Goal: Task Accomplishment & Management: Complete application form

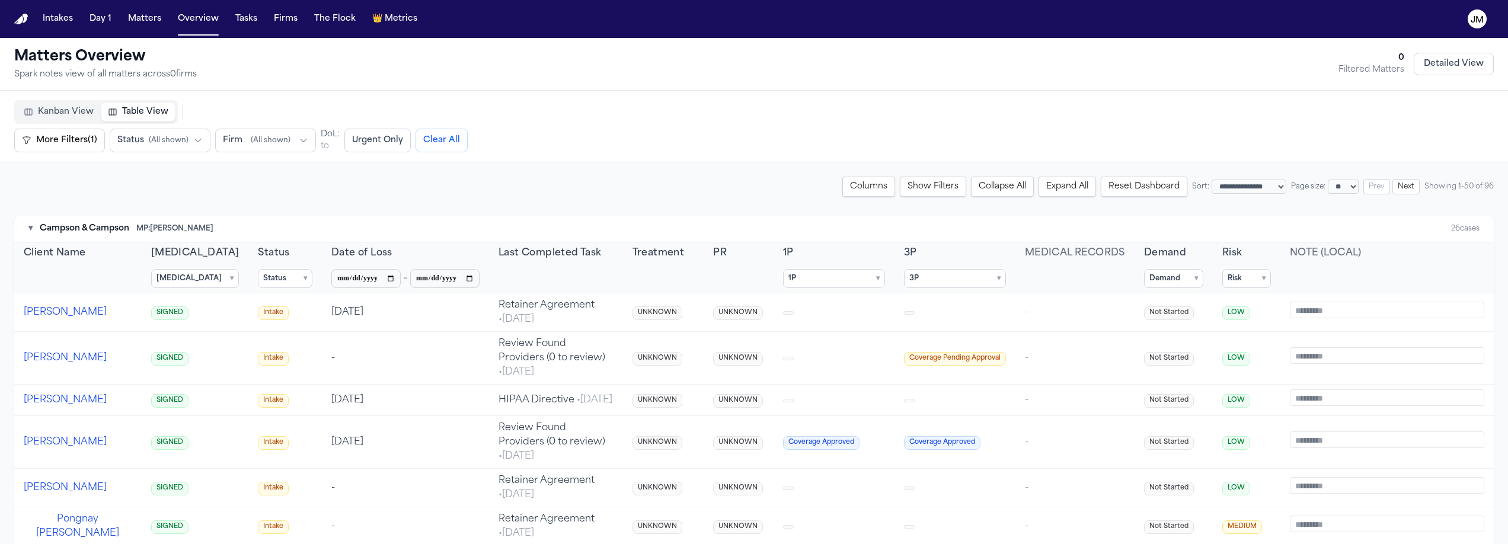
select select "**"
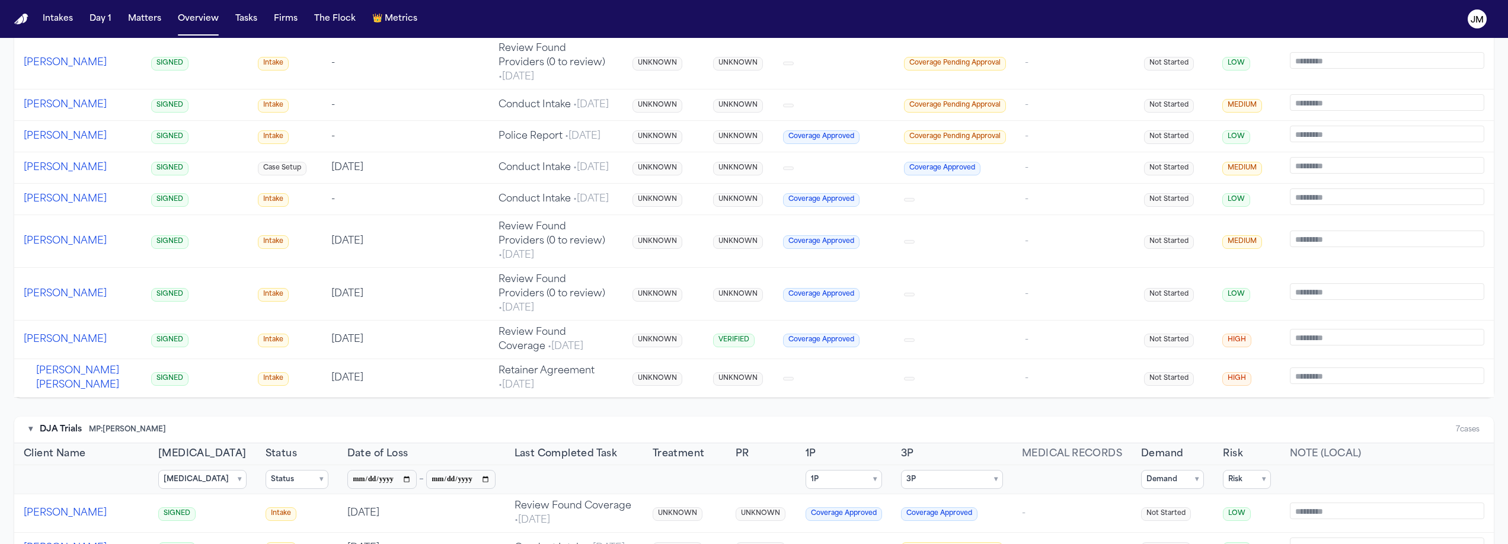
scroll to position [969, 0]
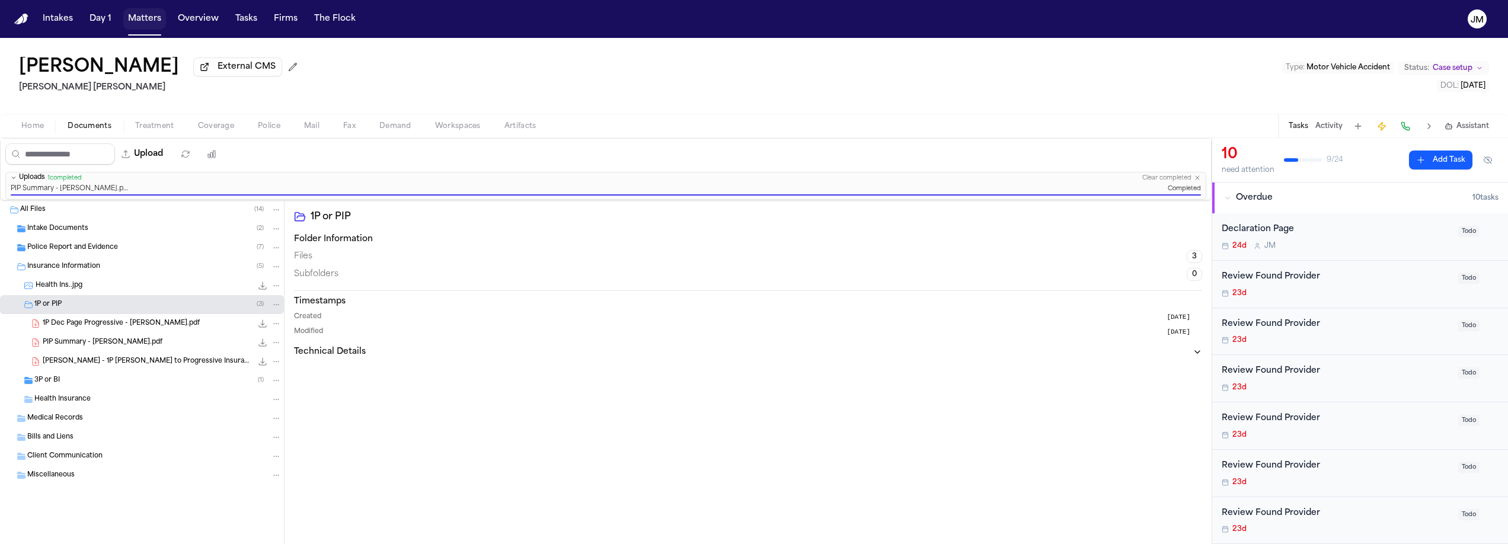
click at [151, 18] on button "Matters" at bounding box center [144, 18] width 43 height 21
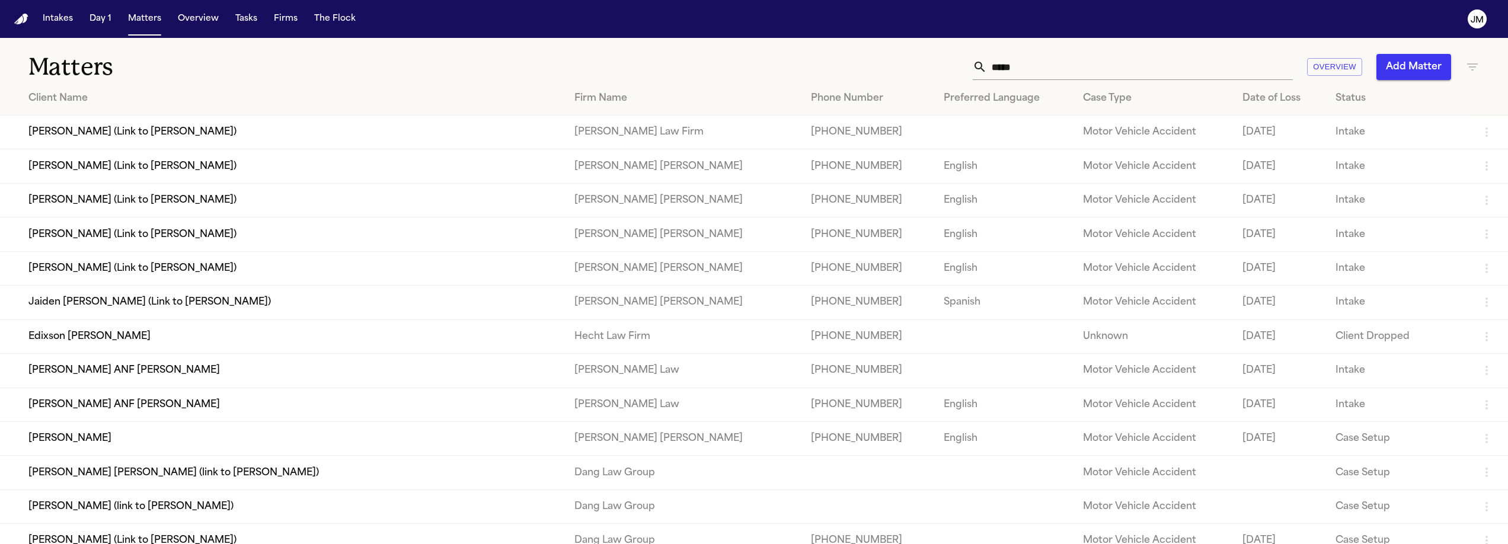
click at [1027, 78] on input "*****" at bounding box center [1140, 67] width 306 height 26
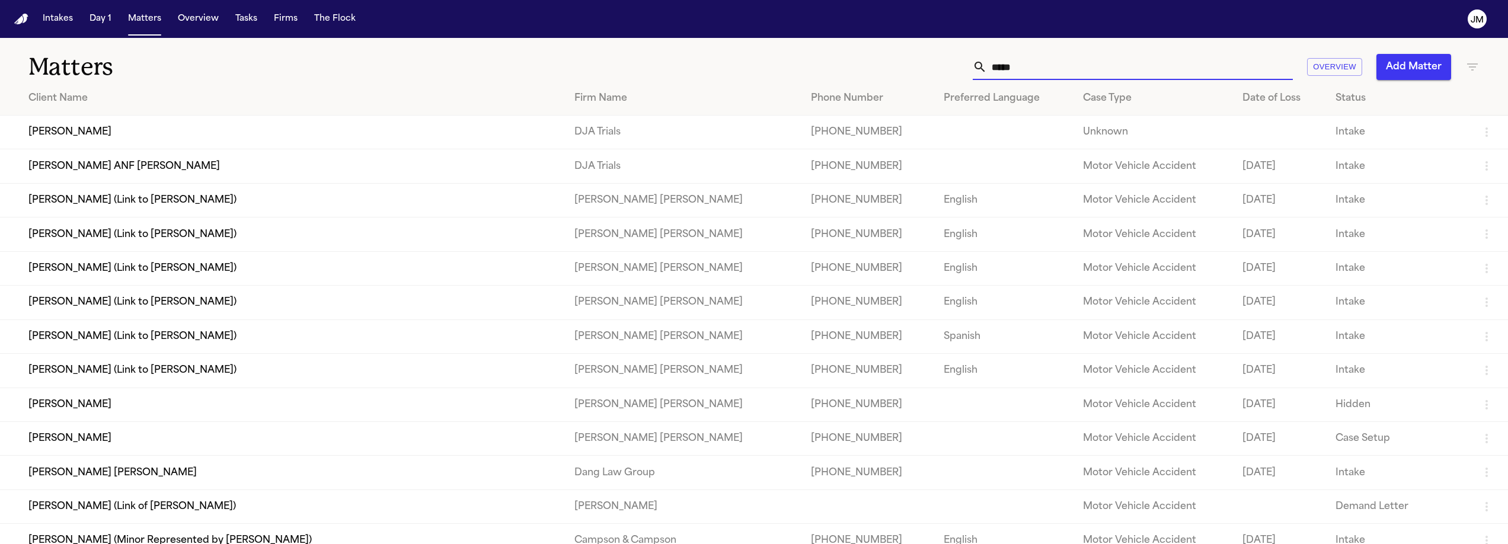
type input "*****"
click at [103, 455] on td "[PERSON_NAME]" at bounding box center [282, 438] width 565 height 34
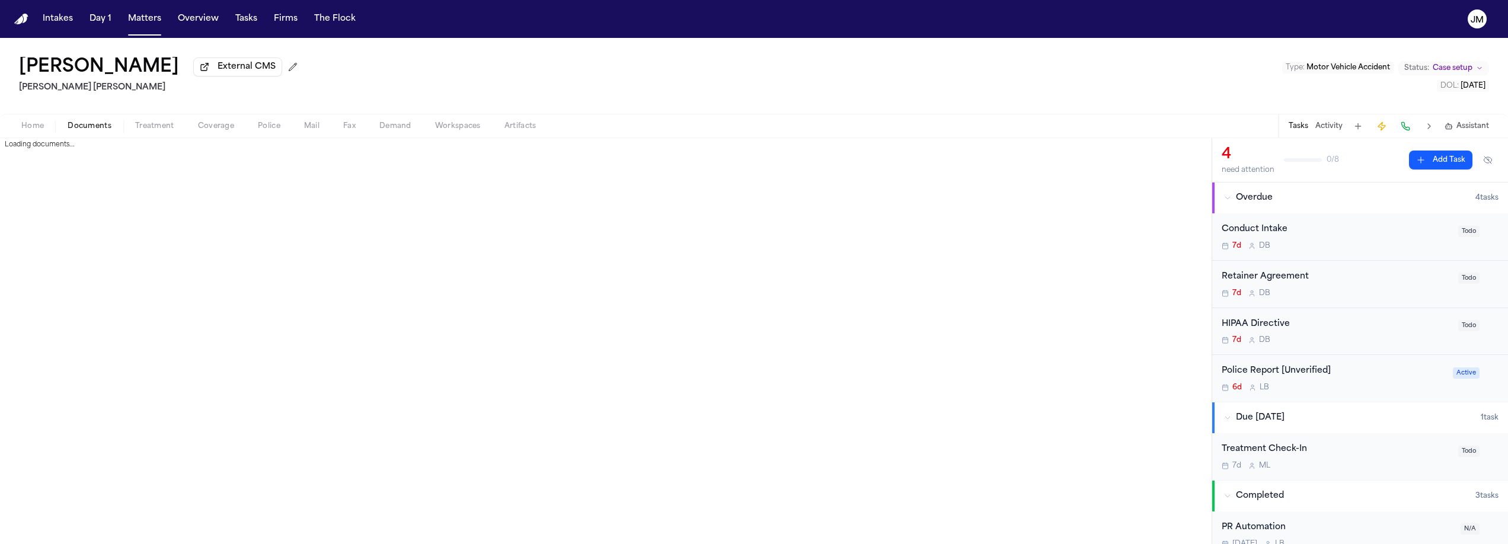
click at [91, 127] on span "Documents" at bounding box center [90, 126] width 44 height 9
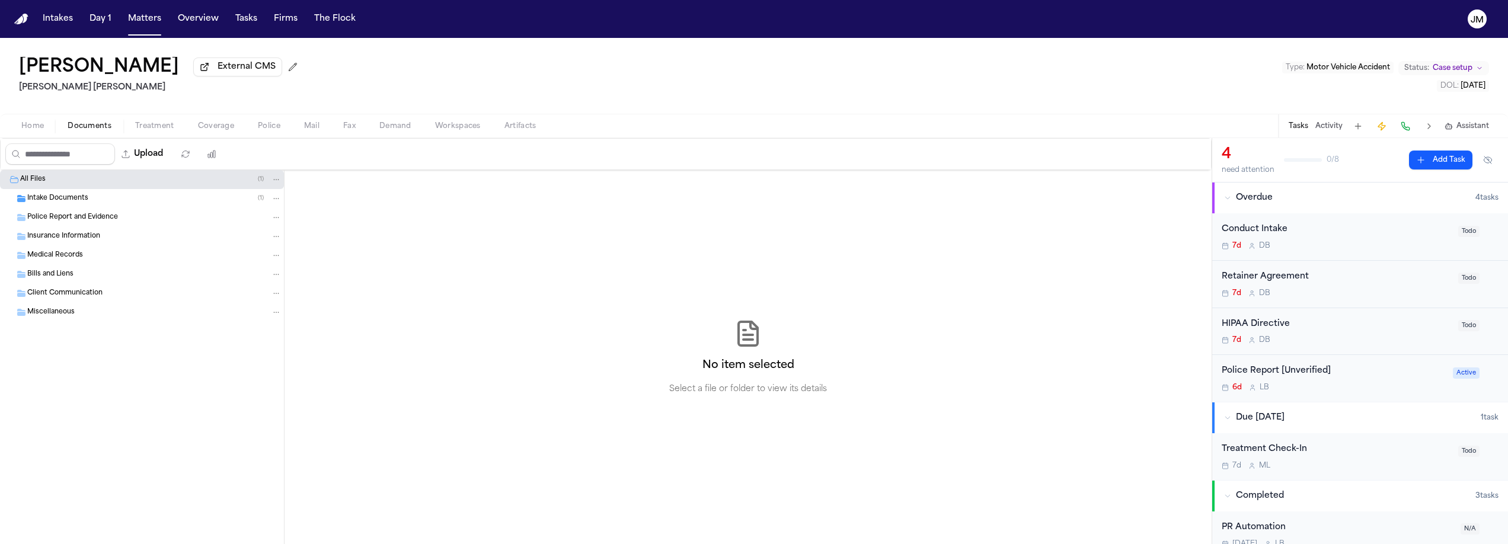
click at [61, 219] on span "Police Report and Evidence" at bounding box center [72, 218] width 91 height 10
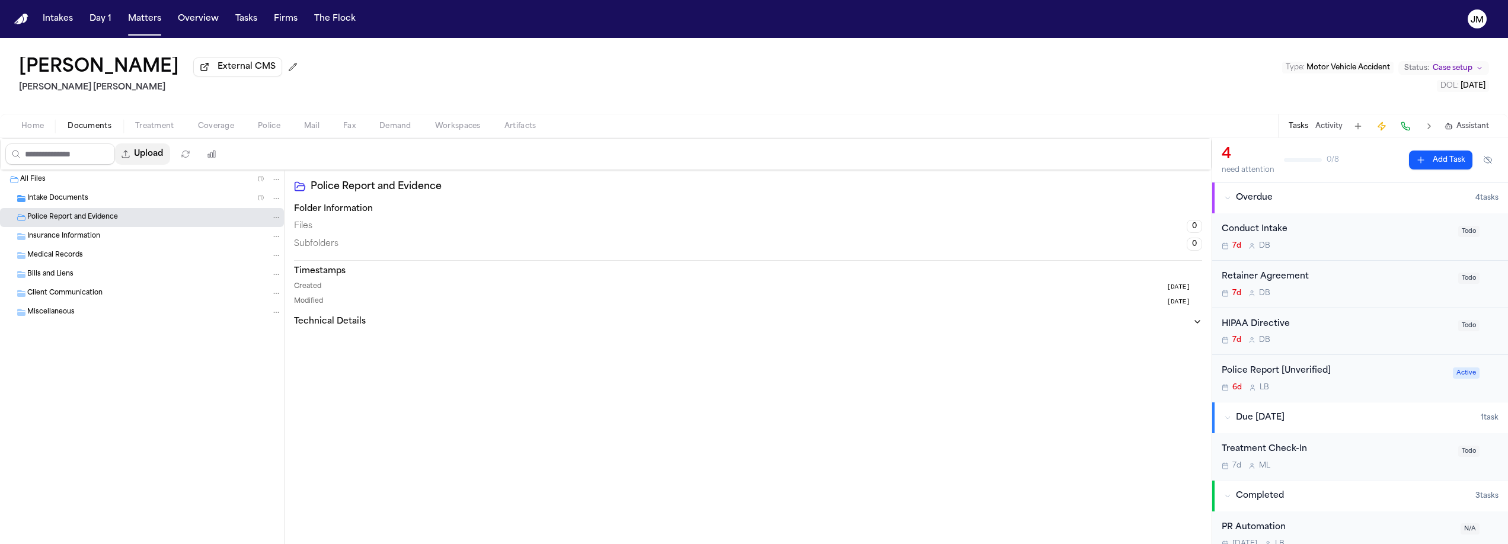
click at [164, 156] on button "Upload" at bounding box center [142, 153] width 55 height 21
select select "**********"
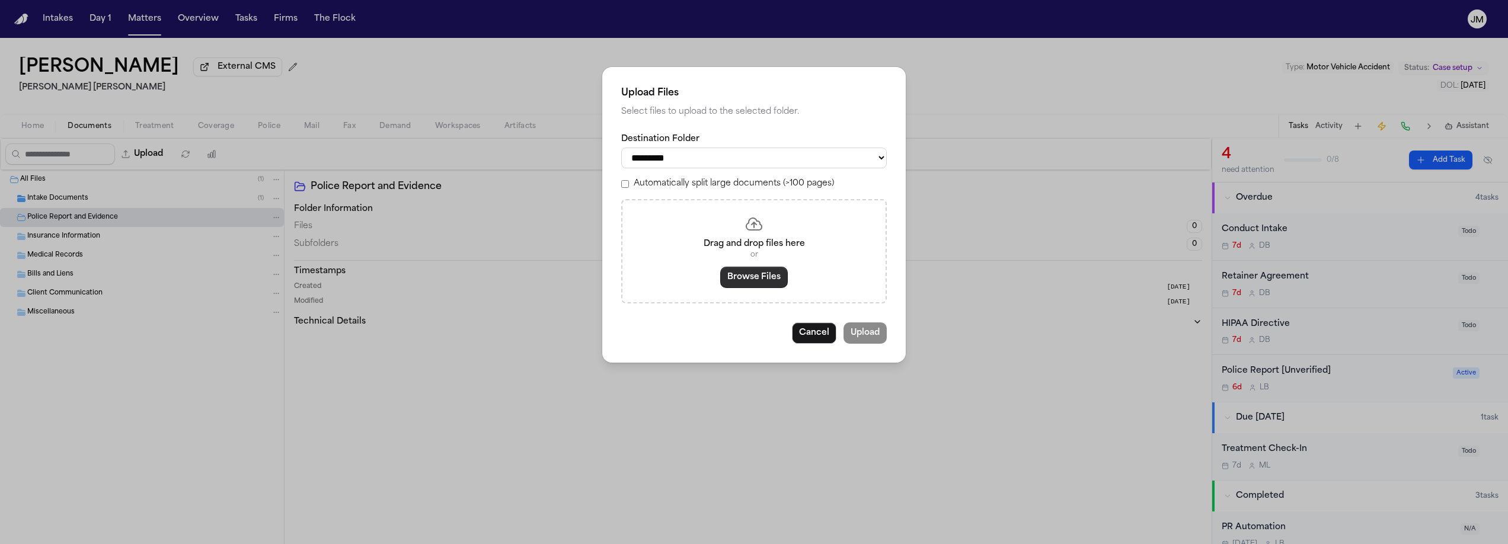
click at [741, 272] on button "Browse Files" at bounding box center [754, 277] width 68 height 21
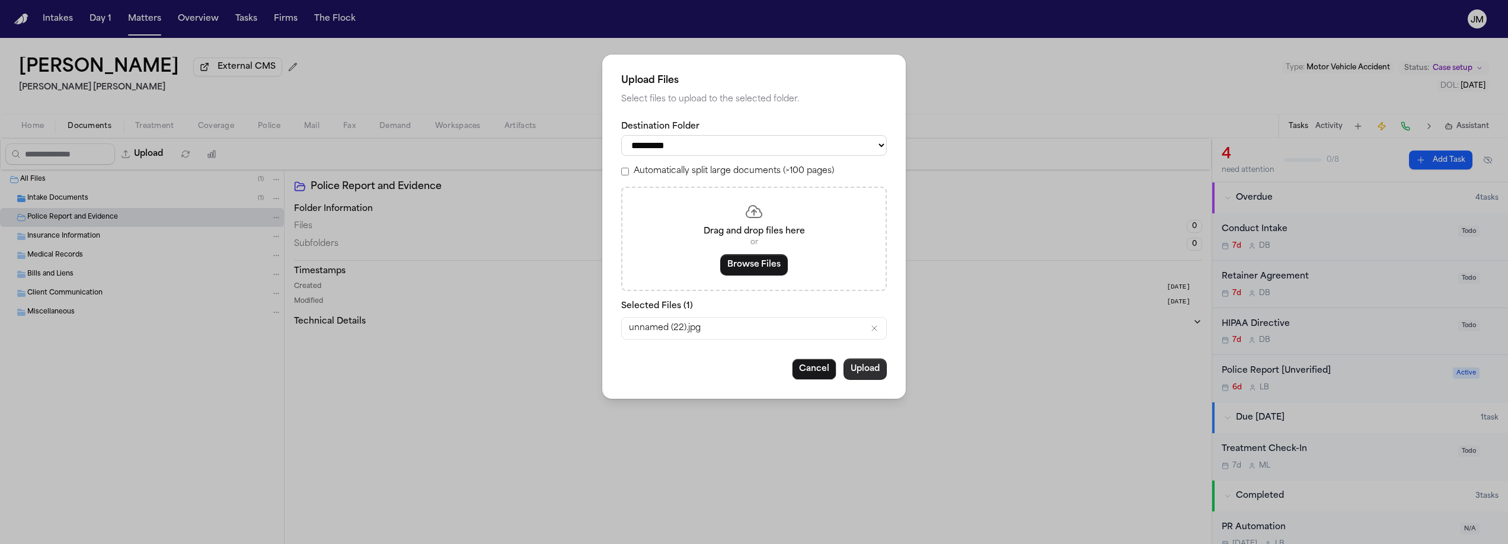
click at [871, 373] on button "Upload" at bounding box center [865, 369] width 43 height 21
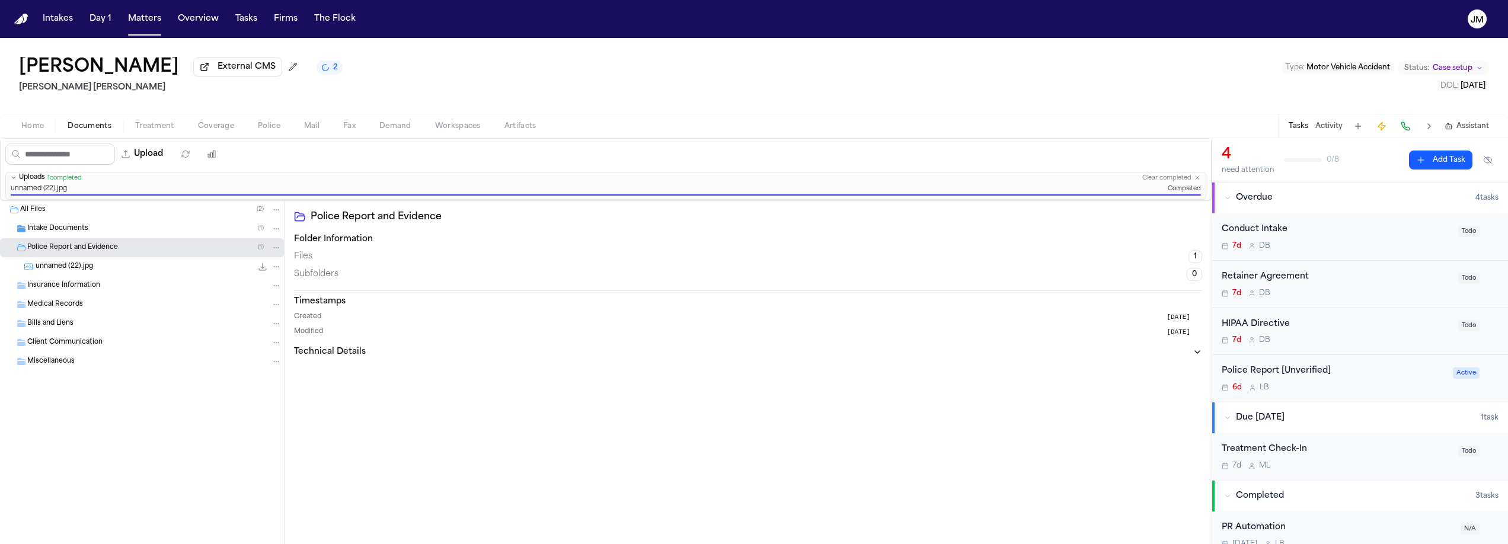
click at [1438, 165] on button "Add Task" at bounding box center [1440, 160] width 63 height 19
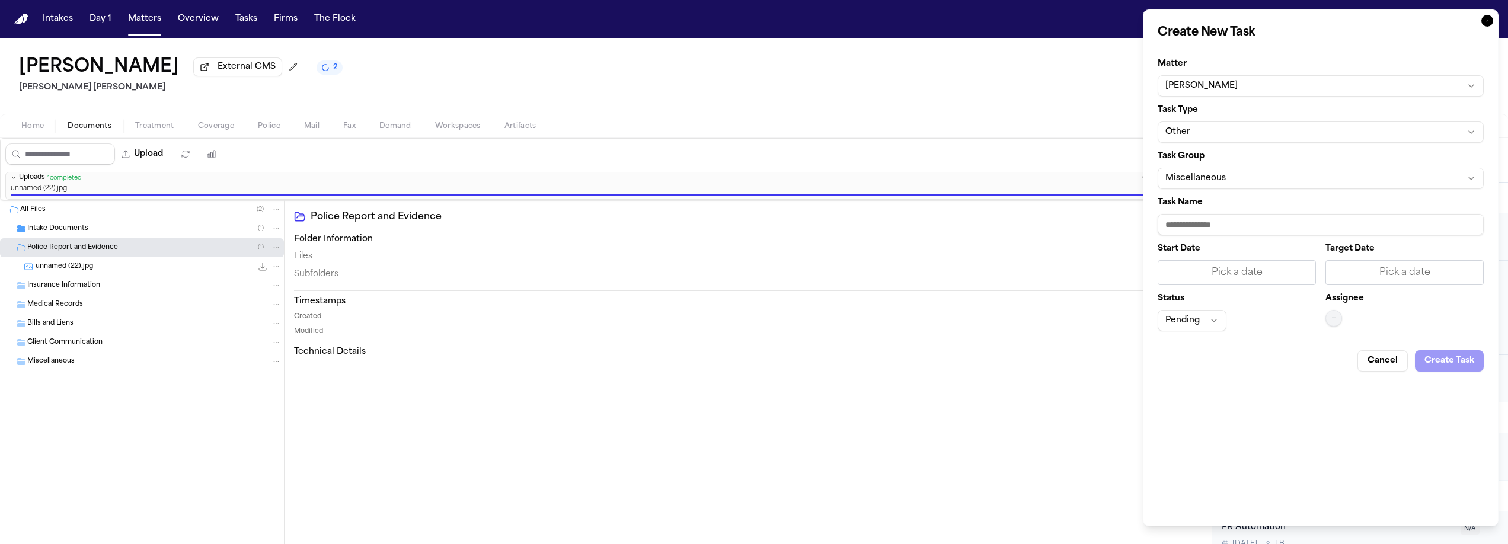
click at [1190, 92] on button "Jake Serdar" at bounding box center [1321, 85] width 326 height 21
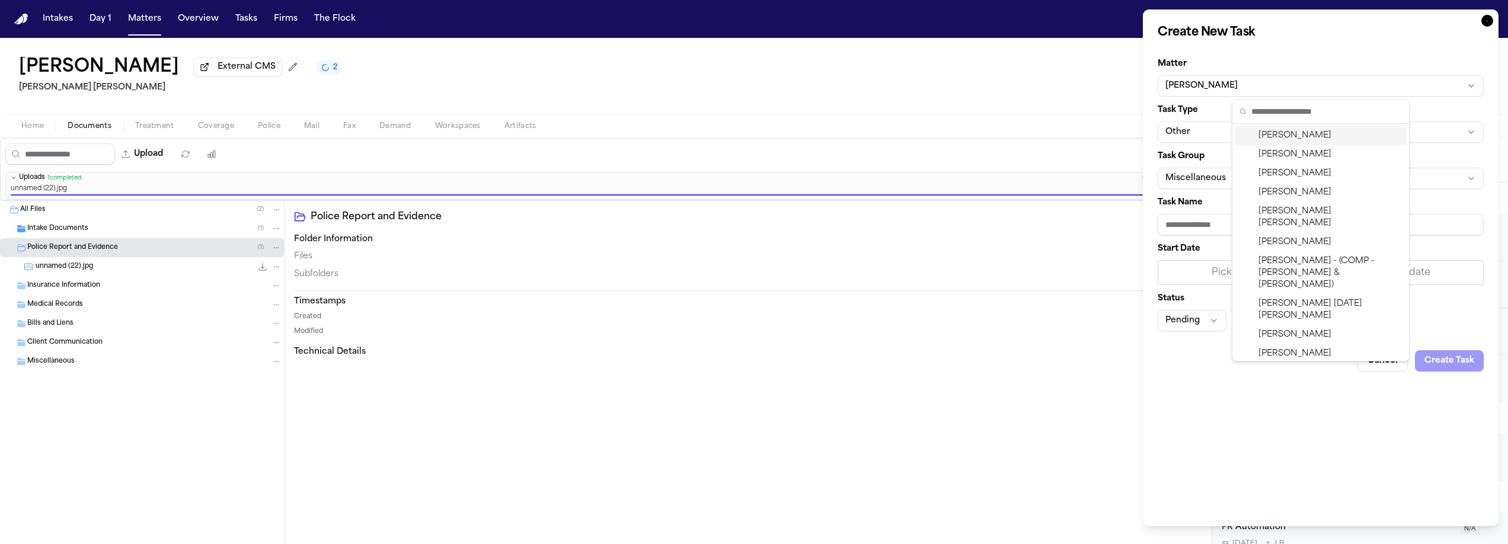
click at [1232, 56] on div at bounding box center [754, 272] width 1508 height 544
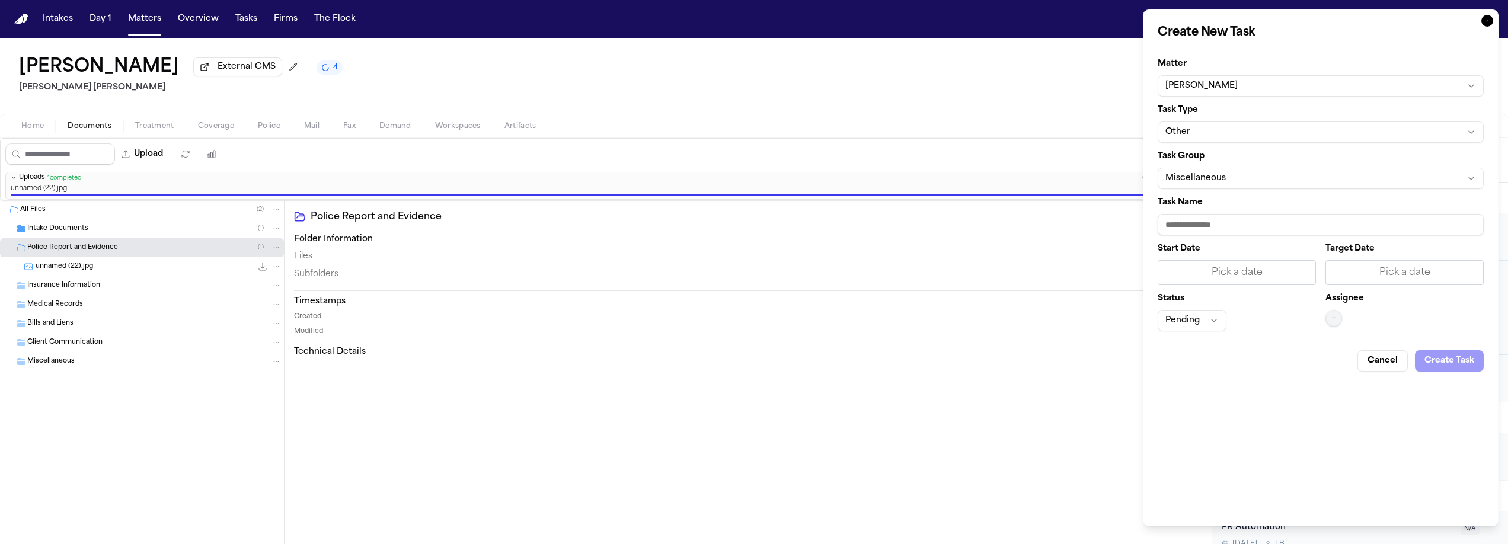
click at [1205, 219] on input "Task Name" at bounding box center [1321, 224] width 326 height 21
type input "*"
type input "**********"
click at [1253, 272] on div "Pick a date" at bounding box center [1236, 273] width 143 height 14
click at [1192, 397] on button "15" at bounding box center [1193, 396] width 19 height 19
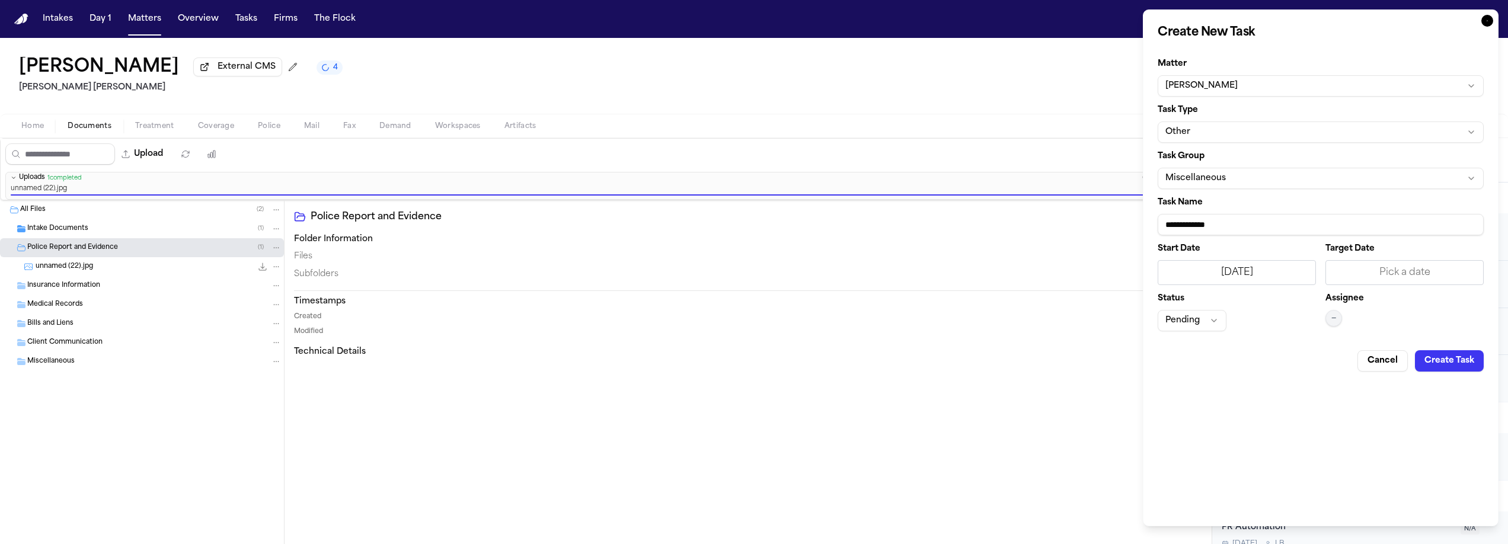
click at [1398, 274] on div "Pick a date" at bounding box center [1404, 273] width 143 height 14
drag, startPoint x: 1360, startPoint y: 400, endPoint x: 1355, endPoint y: 395, distance: 7.5
click at [1360, 400] on button "15" at bounding box center [1361, 396] width 19 height 19
click at [1201, 321] on button "Pending" at bounding box center [1192, 320] width 69 height 21
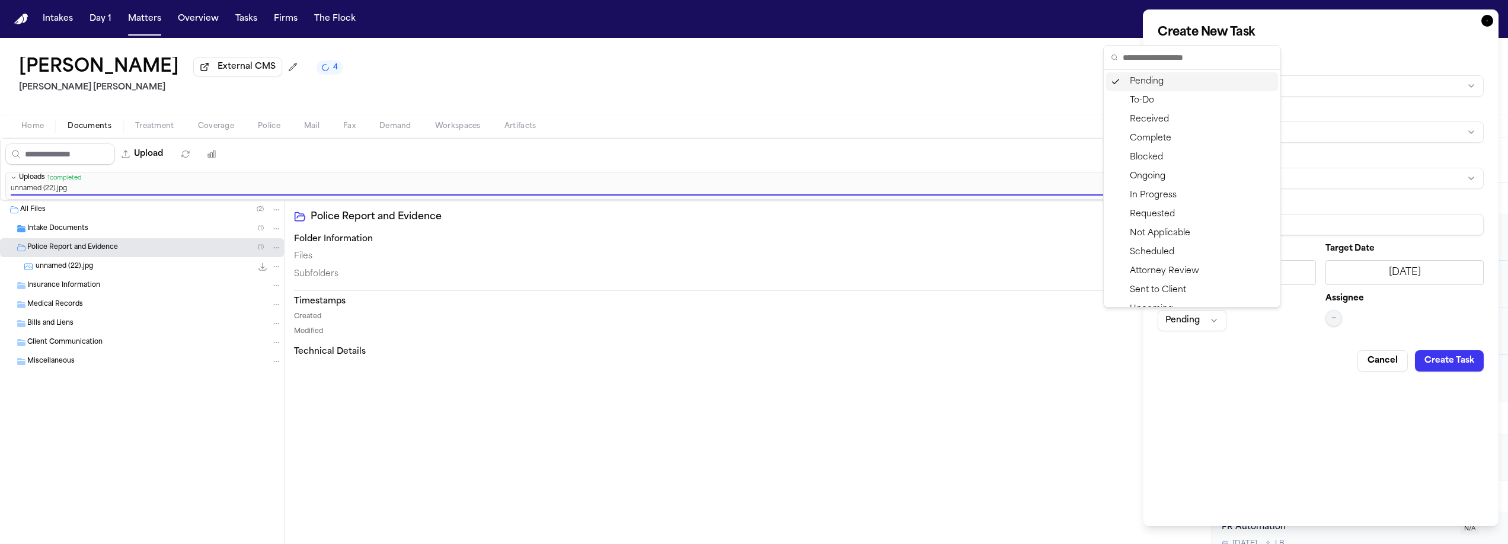
click at [1201, 321] on body "Intakes Day 1 Matters Overview Tasks Firms The Flock JM Jake Serdar External CM…" at bounding box center [754, 272] width 1508 height 544
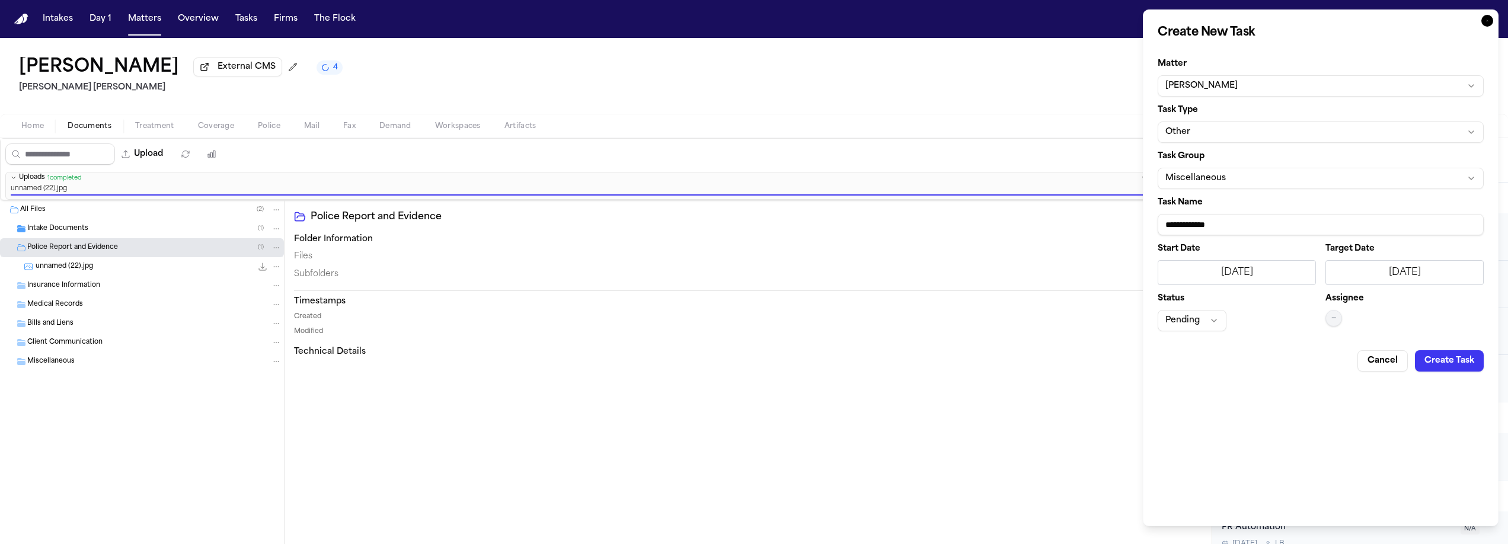
click at [1324, 318] on div "Start Date 9/15/2025 Target Date 9/15/2025 Status Pending Assignee —" at bounding box center [1321, 288] width 326 height 87
click at [1334, 318] on span "—" at bounding box center [1333, 318] width 5 height 9
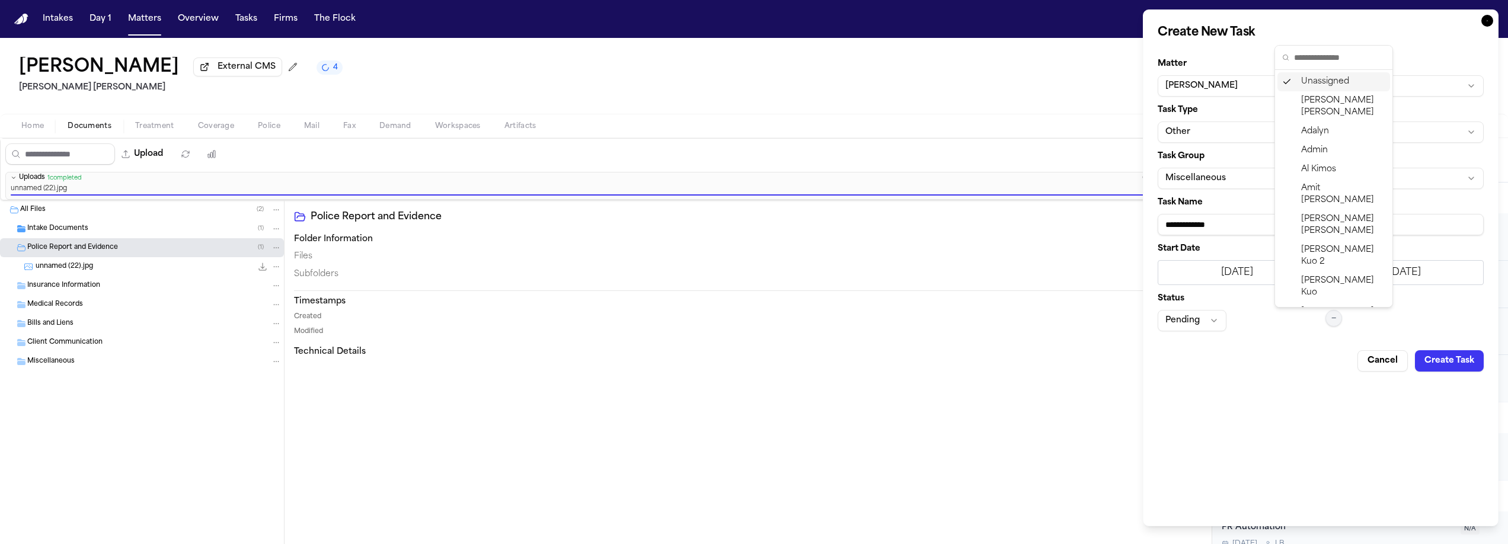
click at [1312, 59] on input "text" at bounding box center [1339, 58] width 91 height 24
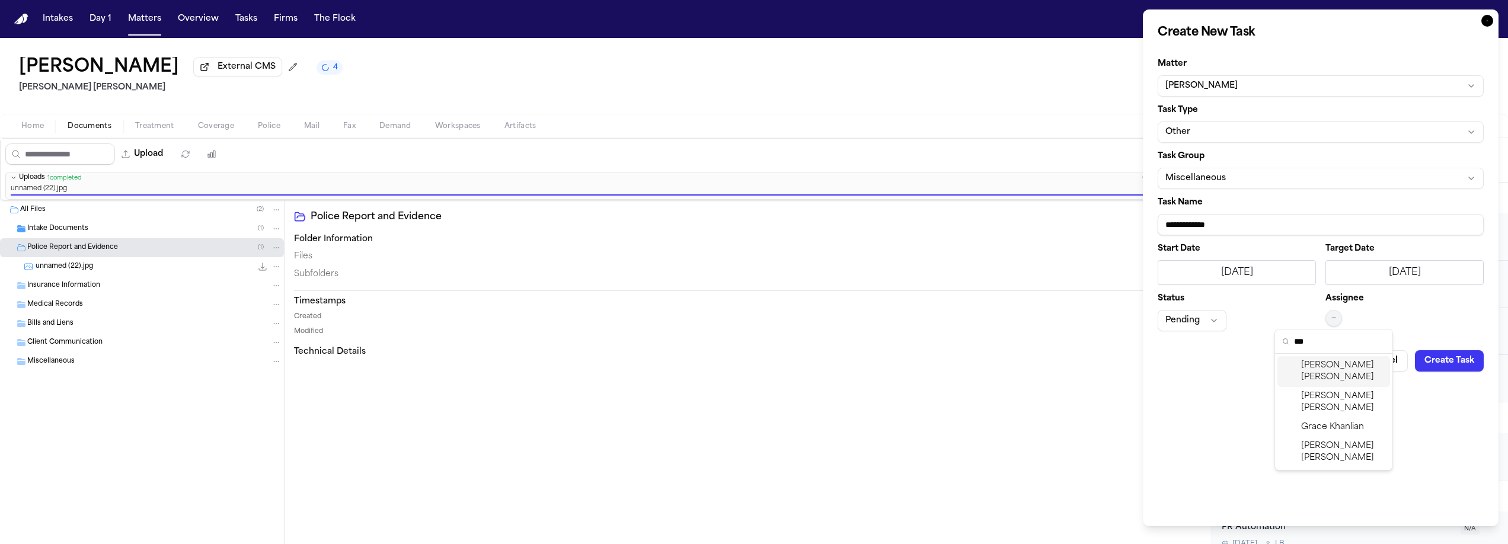
type input "***"
click at [1360, 368] on div "Lina Becerra" at bounding box center [1333, 371] width 113 height 31
click at [1215, 129] on button "Other" at bounding box center [1321, 132] width 326 height 21
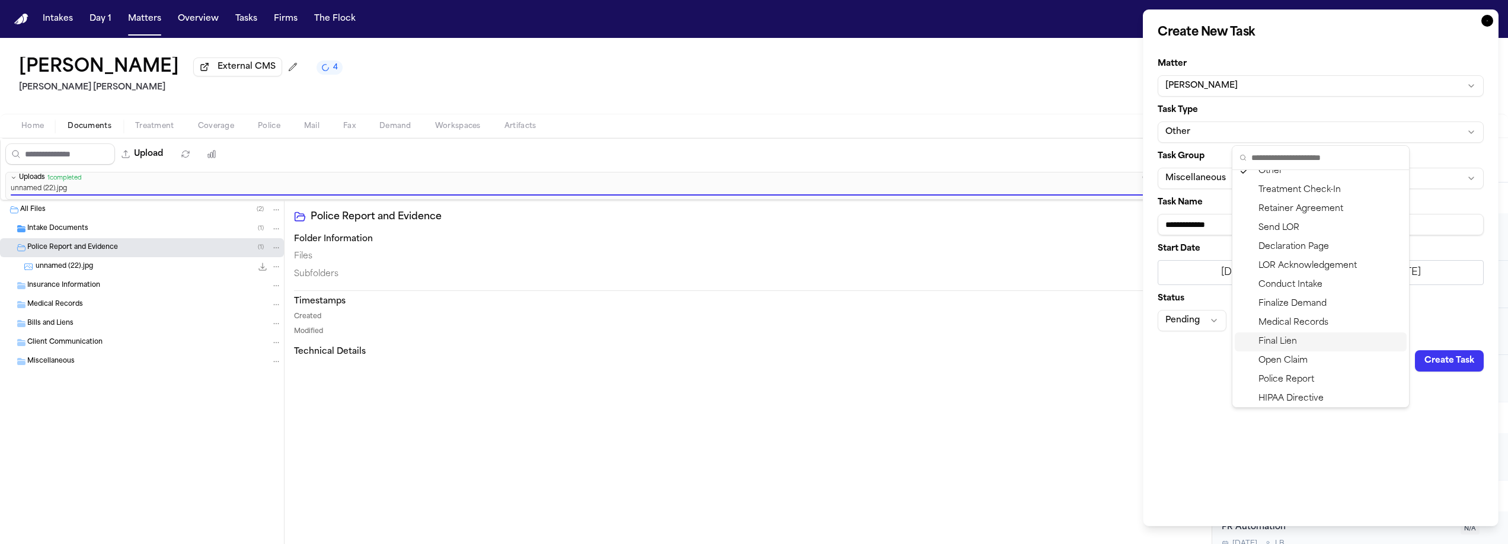
scroll to position [21, 0]
click at [1315, 366] on div "Police Report" at bounding box center [1321, 369] width 172 height 19
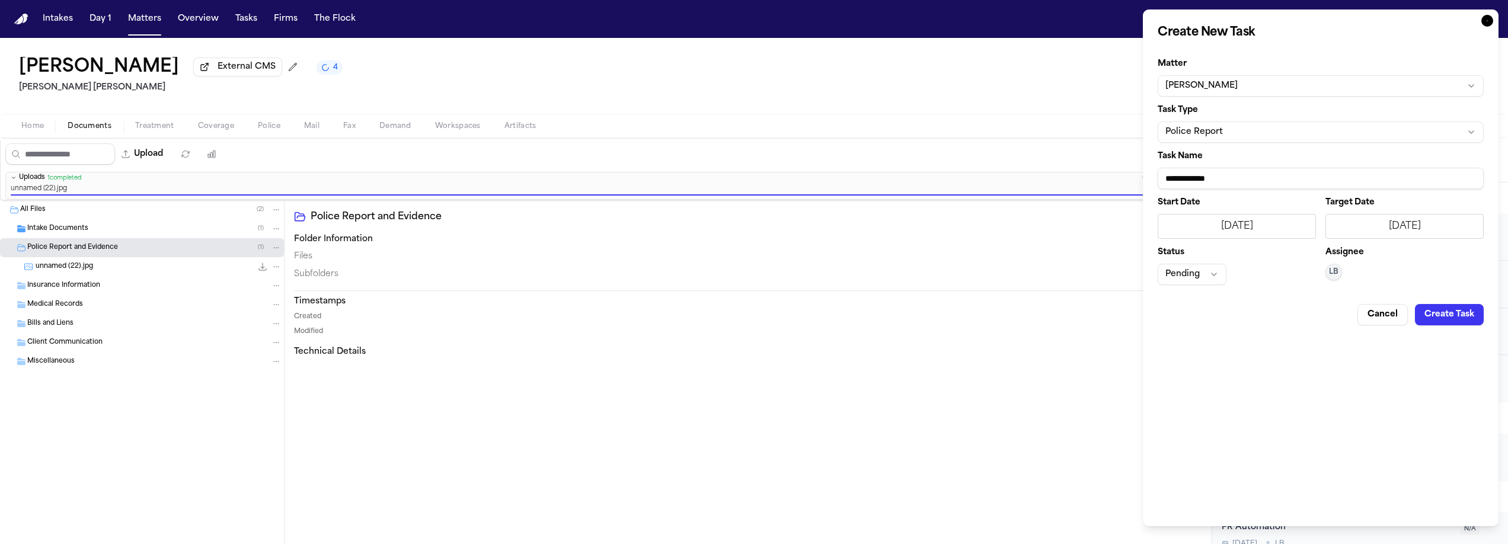
click at [1465, 316] on button "Create Task" at bounding box center [1449, 314] width 69 height 21
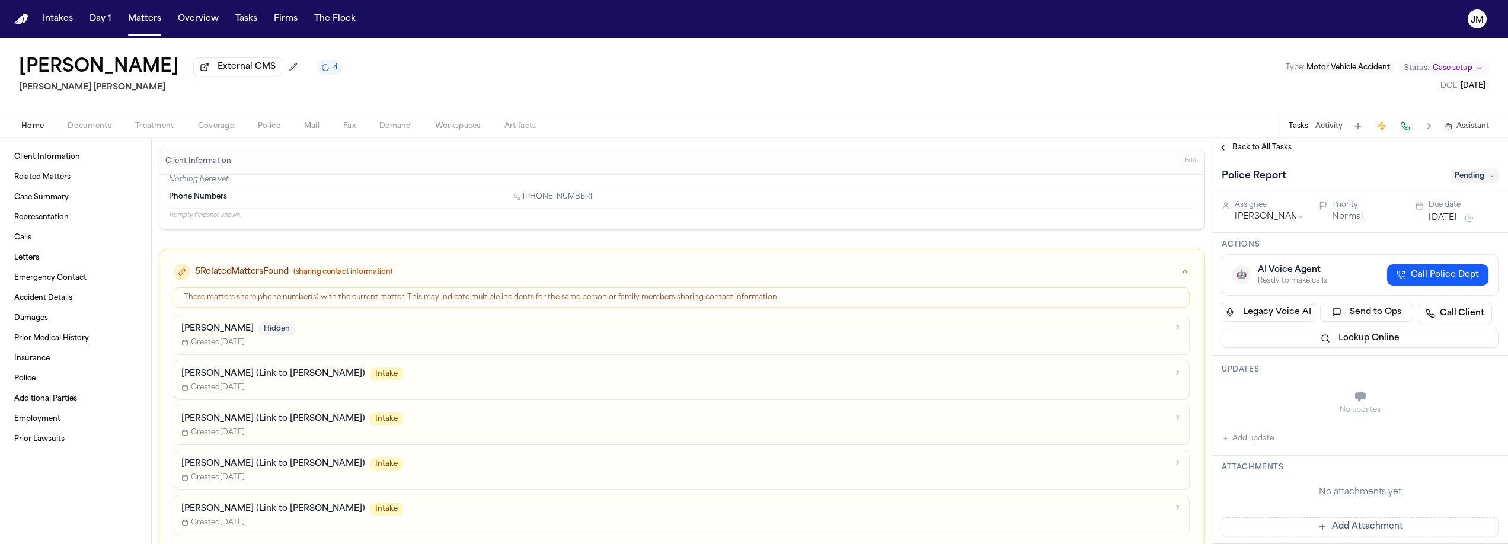
click at [1279, 149] on span "Back to All Tasks" at bounding box center [1261, 147] width 59 height 9
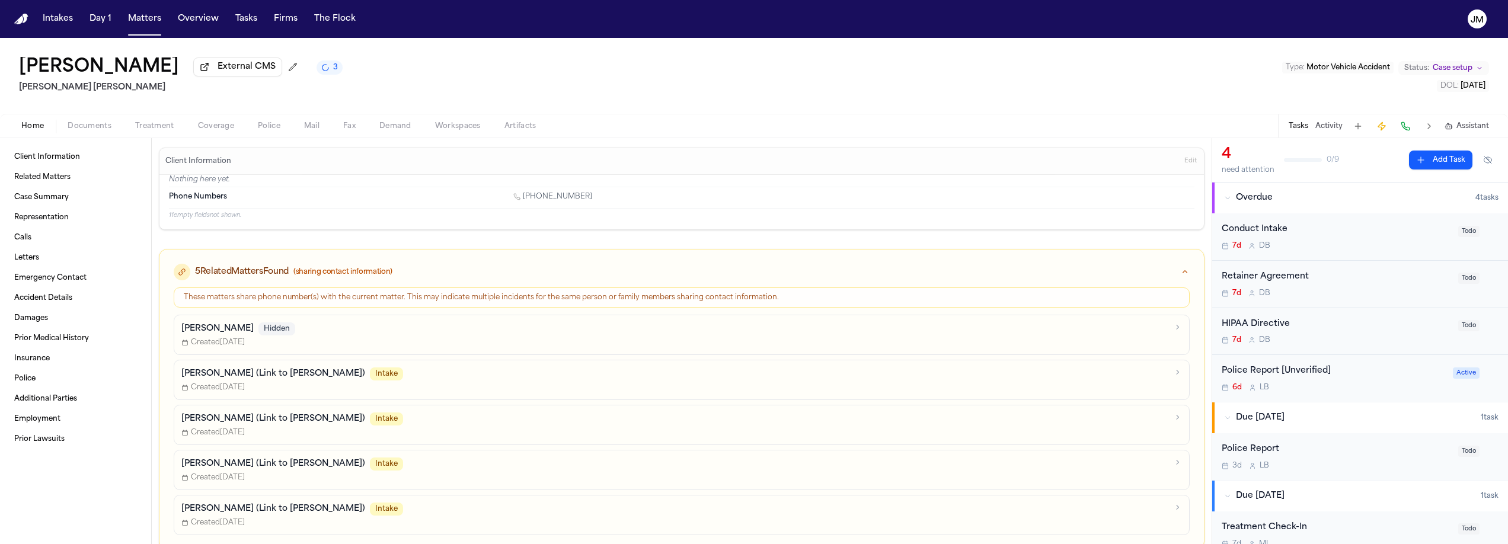
click at [202, 122] on button "Coverage" at bounding box center [216, 126] width 60 height 14
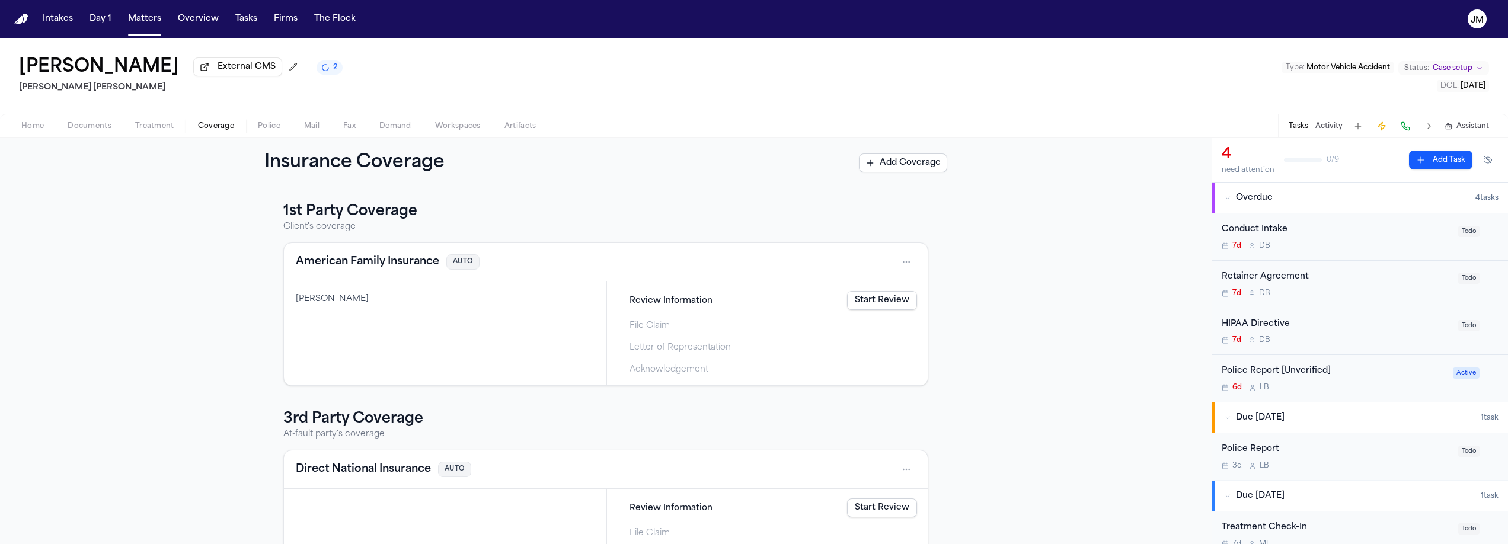
click at [36, 125] on span "Home" at bounding box center [32, 126] width 23 height 9
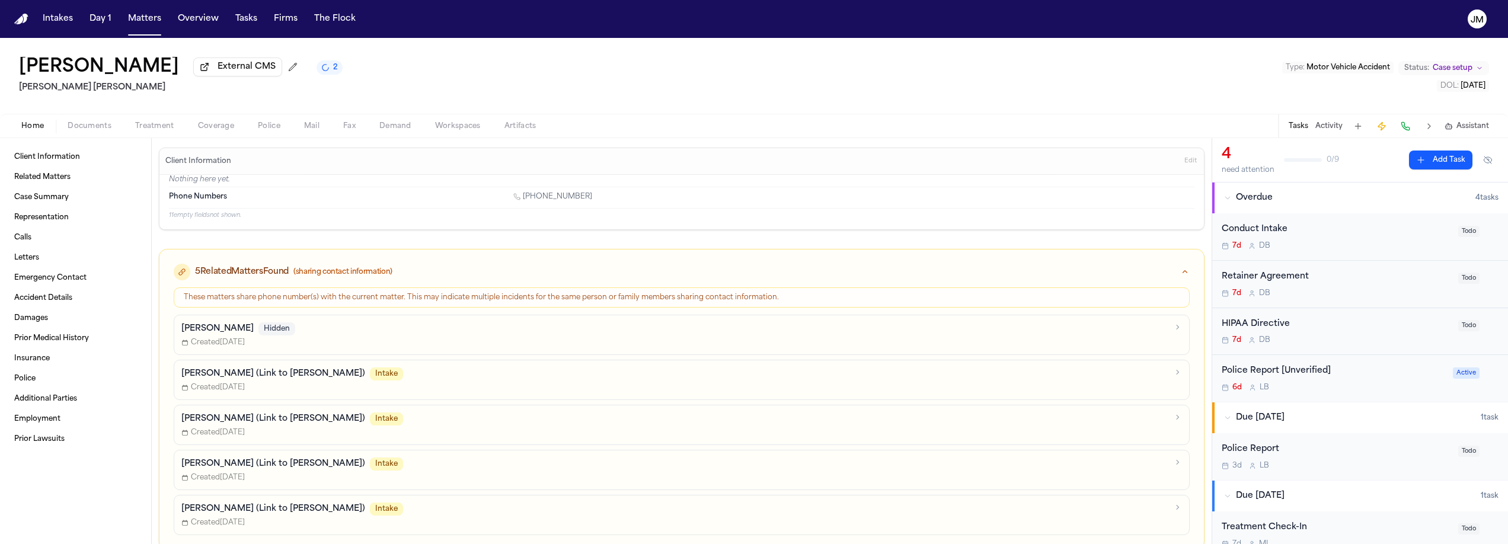
click at [91, 131] on span "Documents" at bounding box center [90, 126] width 44 height 9
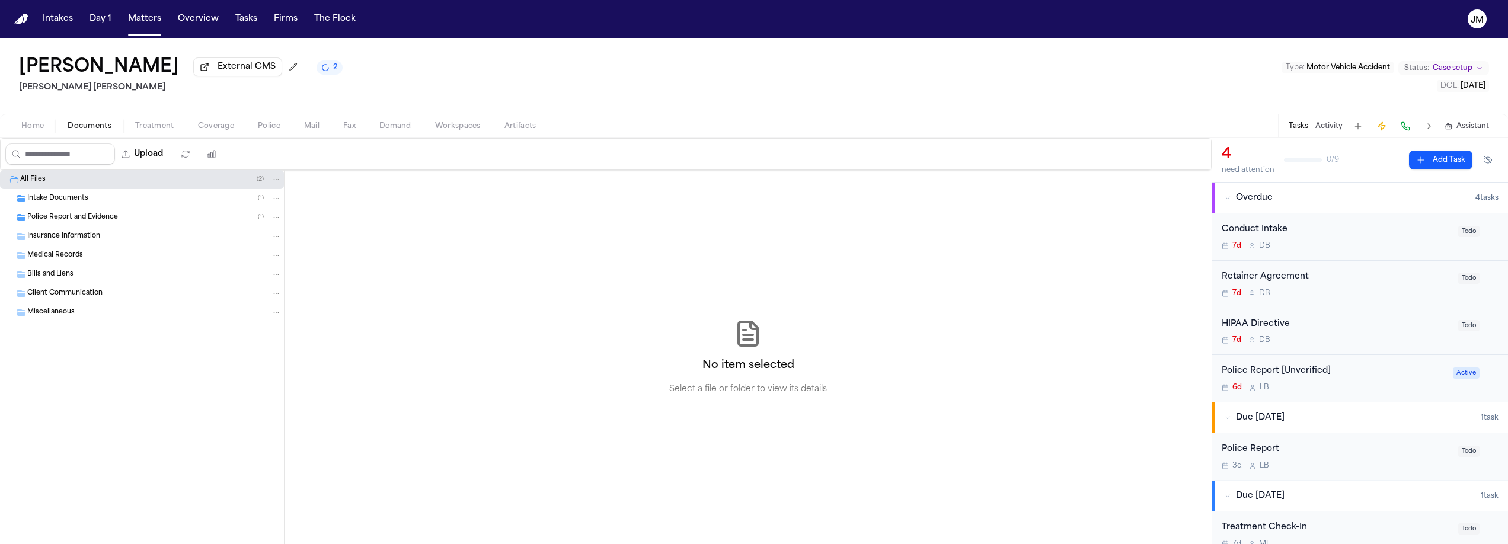
click at [96, 222] on span "Police Report and Evidence" at bounding box center [72, 218] width 91 height 10
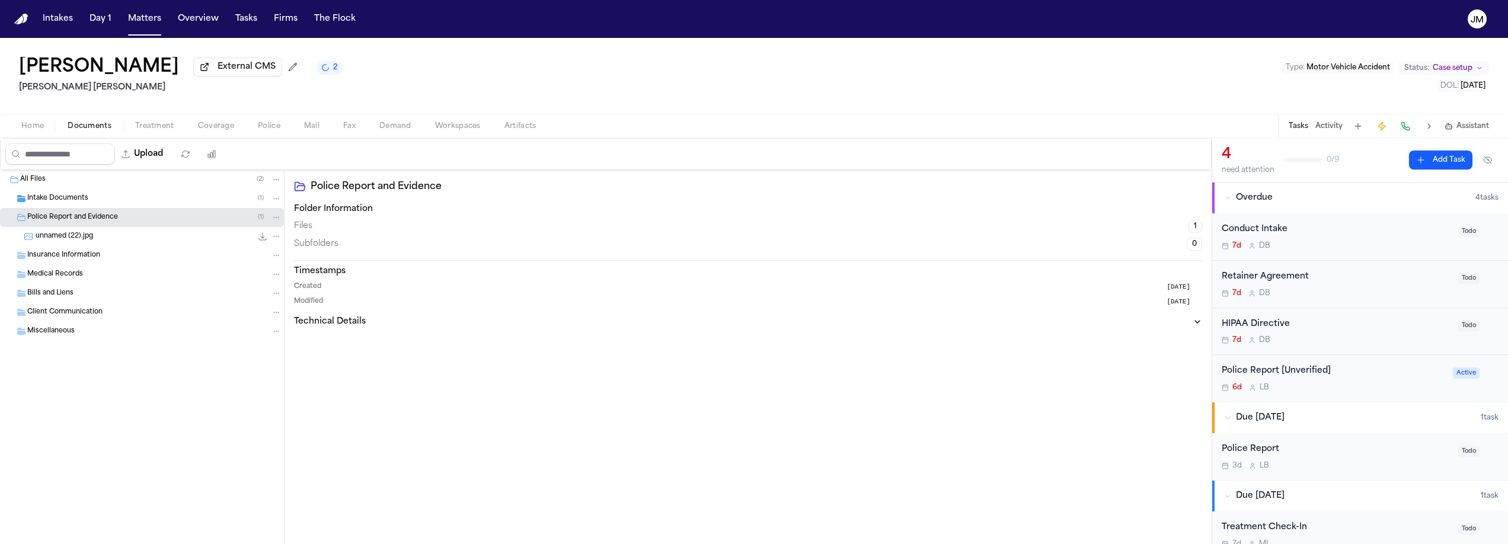
click at [108, 242] on div "unnamed (22).jpg 649.1 KB • JPG" at bounding box center [159, 237] width 246 height 12
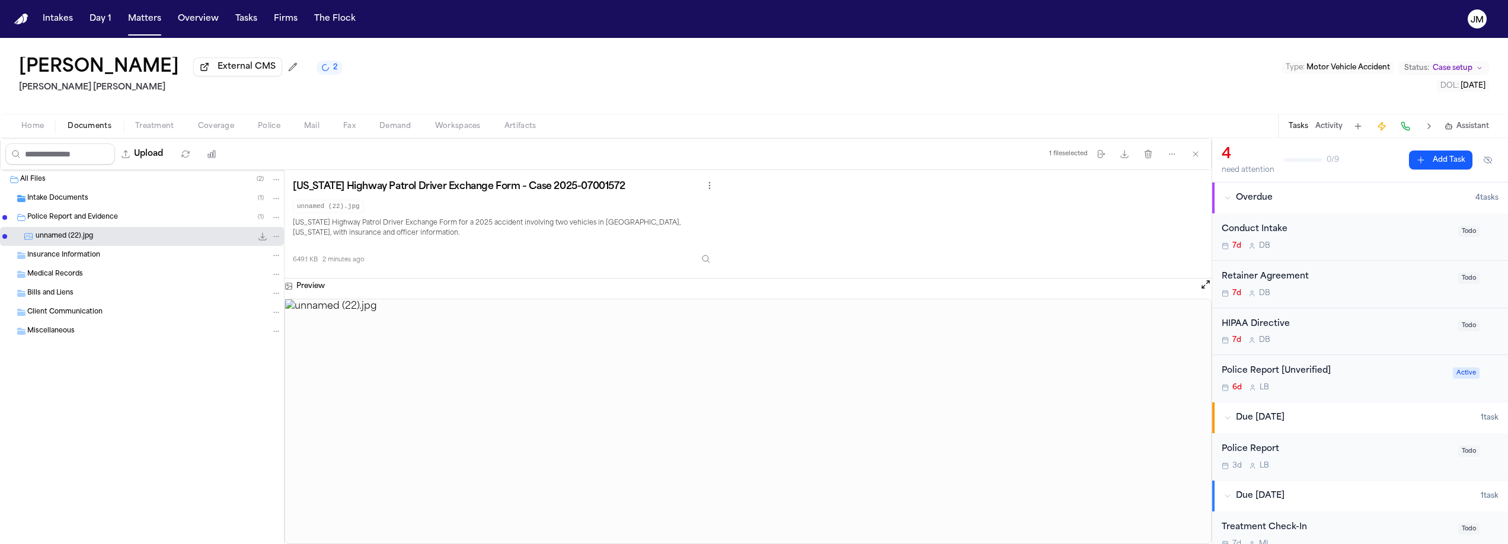
click at [741, 371] on img at bounding box center [748, 421] width 926 height 244
click at [710, 261] on icon "Inspect" at bounding box center [705, 258] width 7 height 7
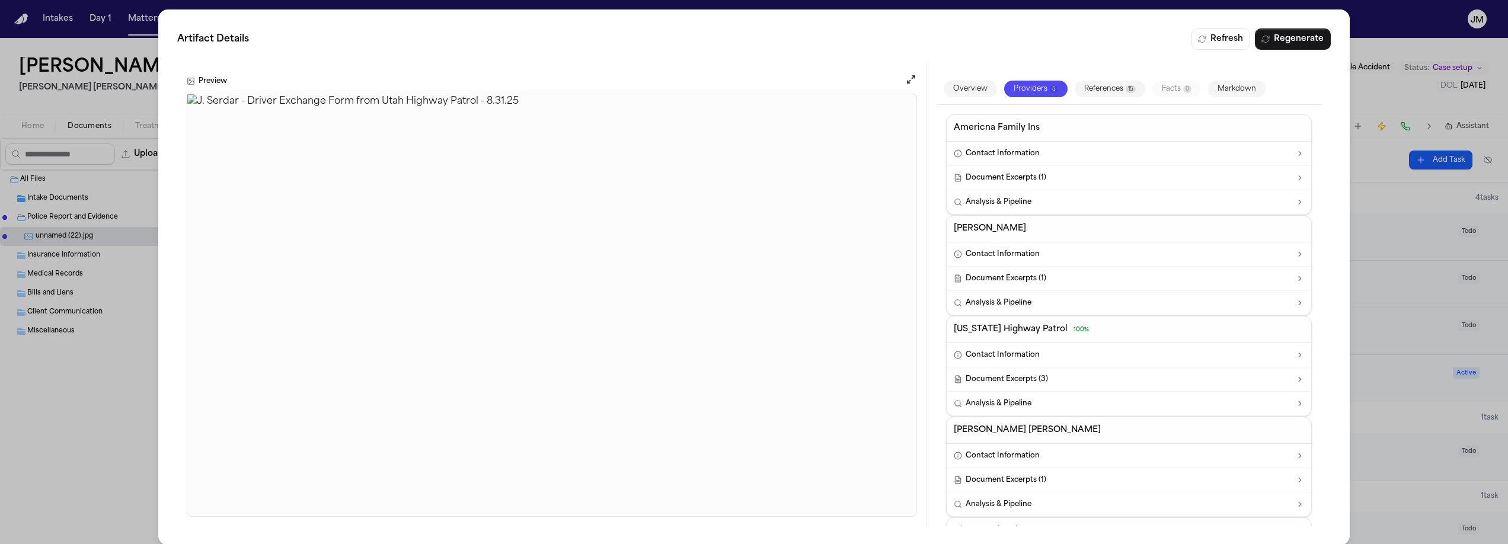
click at [122, 108] on div "Artifact Details Refresh Regenerate Preview Overview Providers 5 References 15 …" at bounding box center [754, 277] width 1508 height 555
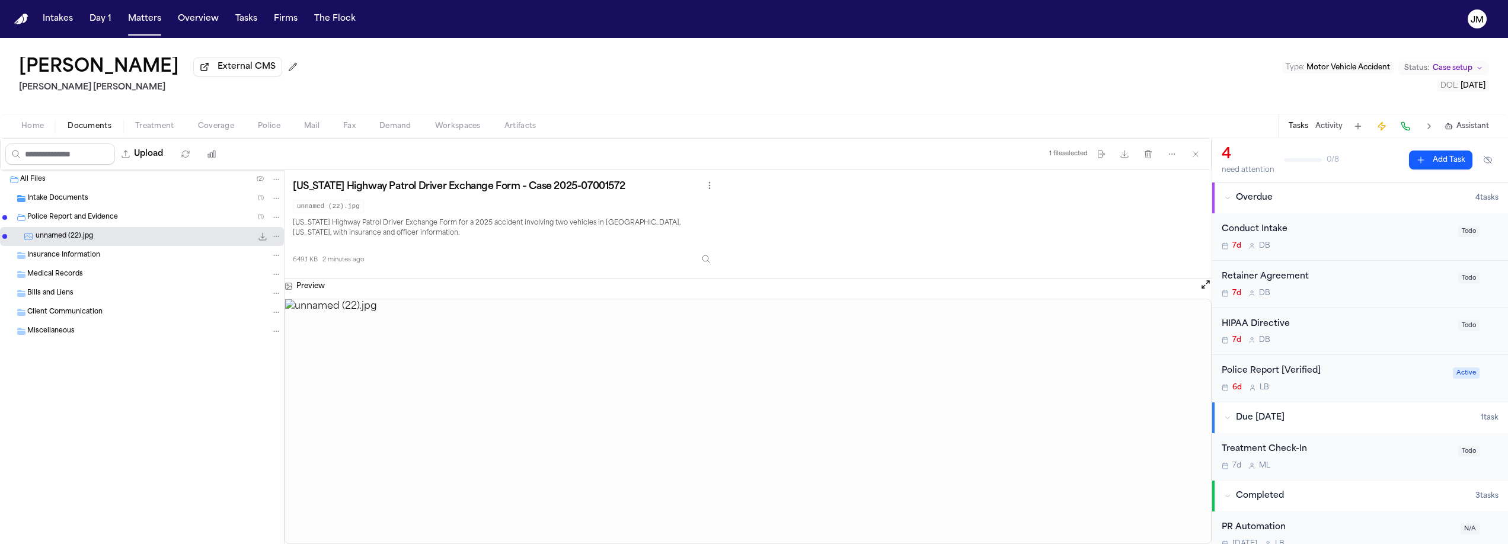
click at [31, 128] on span "Home" at bounding box center [32, 126] width 23 height 9
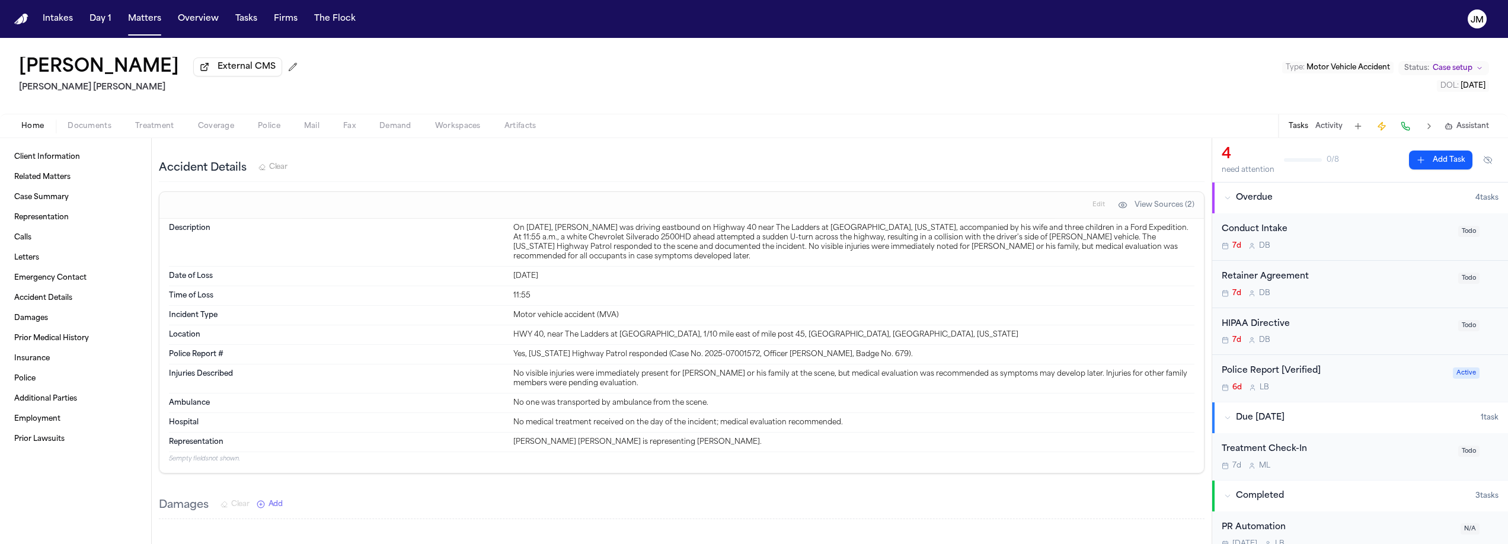
scroll to position [790, 0]
click at [81, 133] on span "button" at bounding box center [89, 132] width 58 height 1
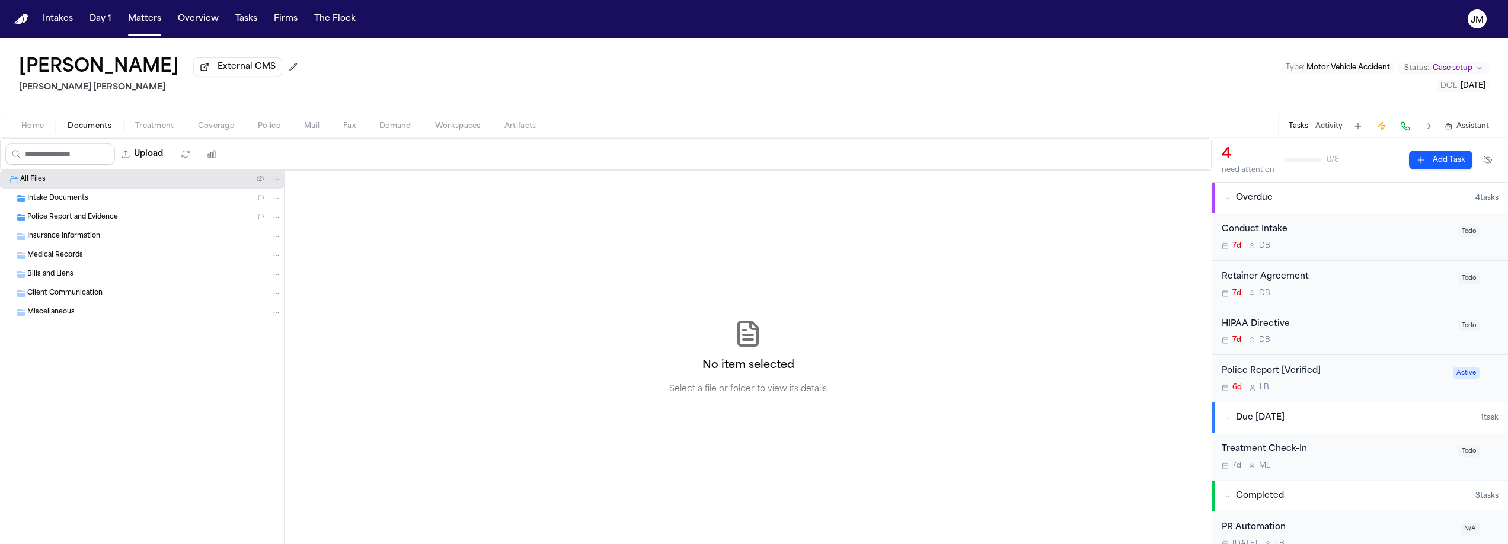
click at [67, 215] on span "Police Report and Evidence" at bounding box center [72, 218] width 91 height 10
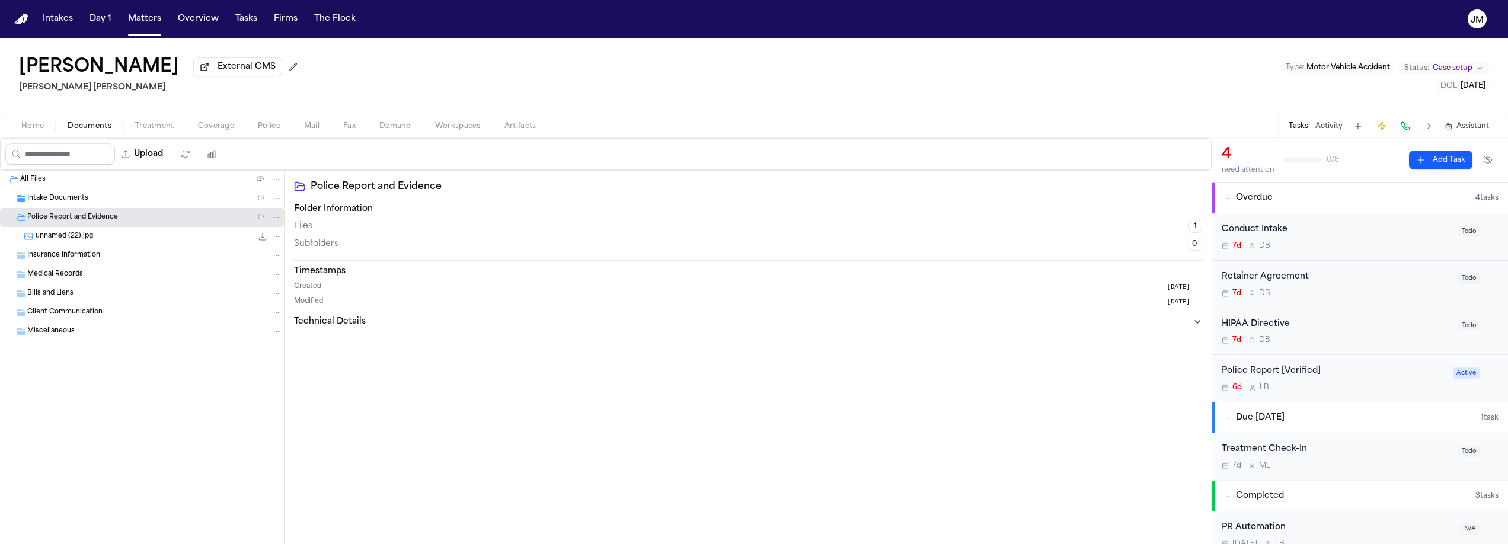
click at [76, 235] on span "unnamed (22).jpg" at bounding box center [65, 237] width 58 height 10
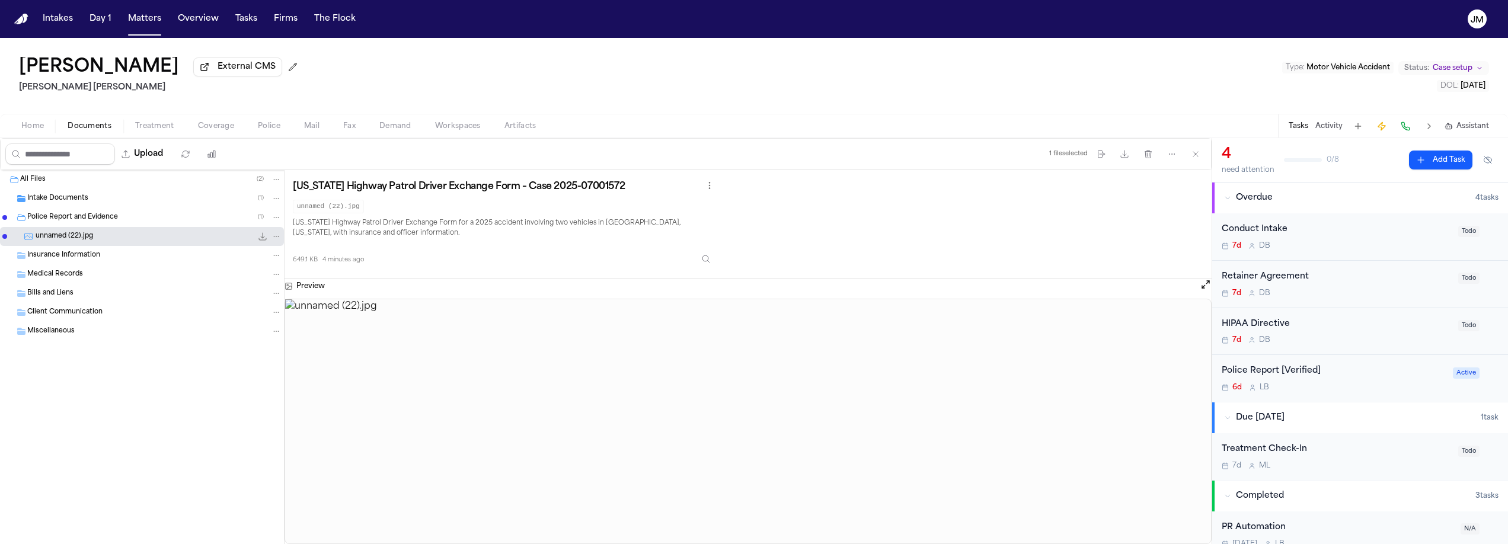
click at [765, 401] on img at bounding box center [748, 421] width 926 height 244
click at [711, 260] on icon "Inspect" at bounding box center [705, 258] width 9 height 9
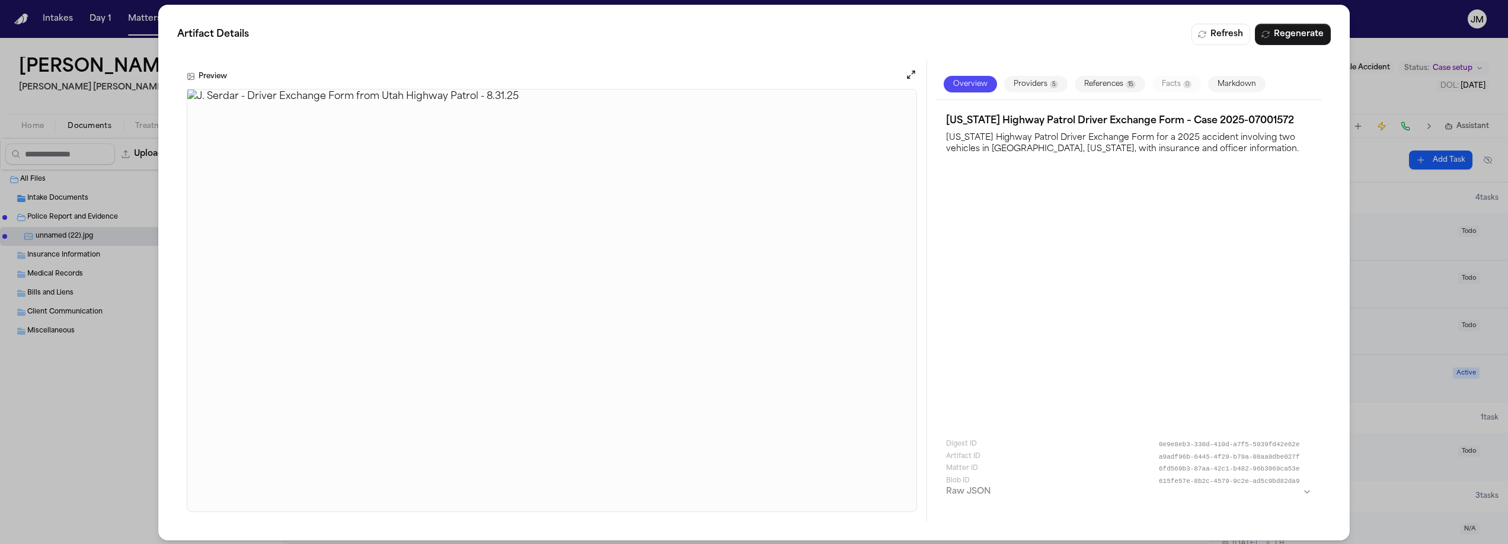
scroll to position [11, 0]
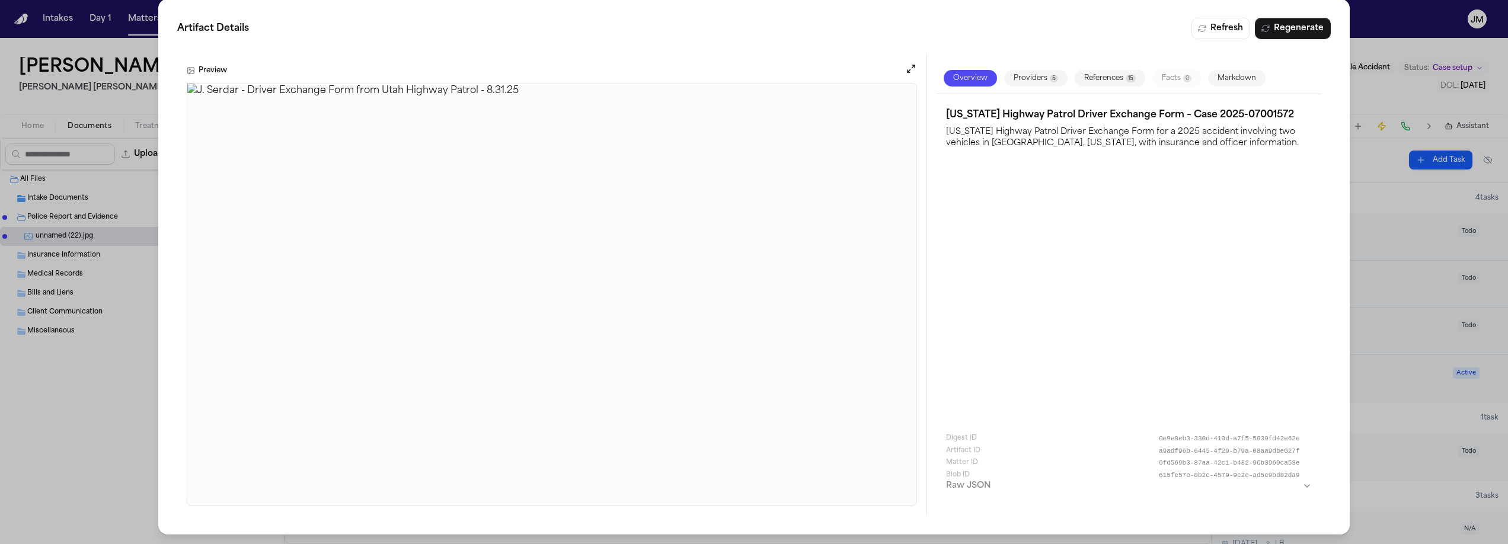
click at [142, 90] on div "Artifact Details Refresh Regenerate Preview Overview Providers 5 References 15 …" at bounding box center [754, 266] width 1508 height 555
